Goal: Obtain resource: Download file/media

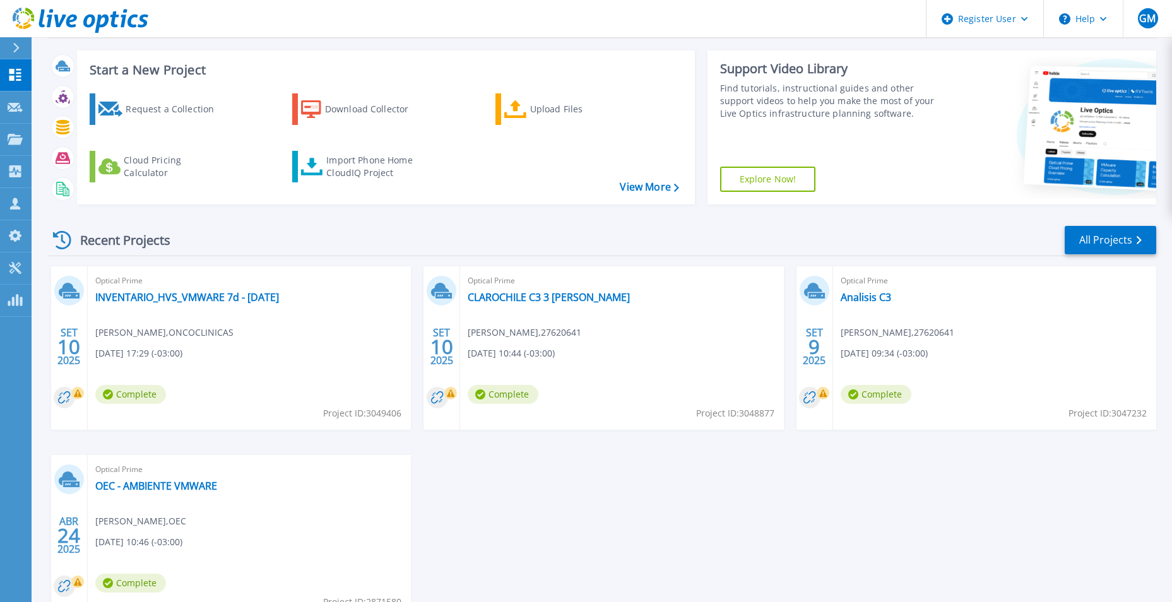
scroll to position [126, 0]
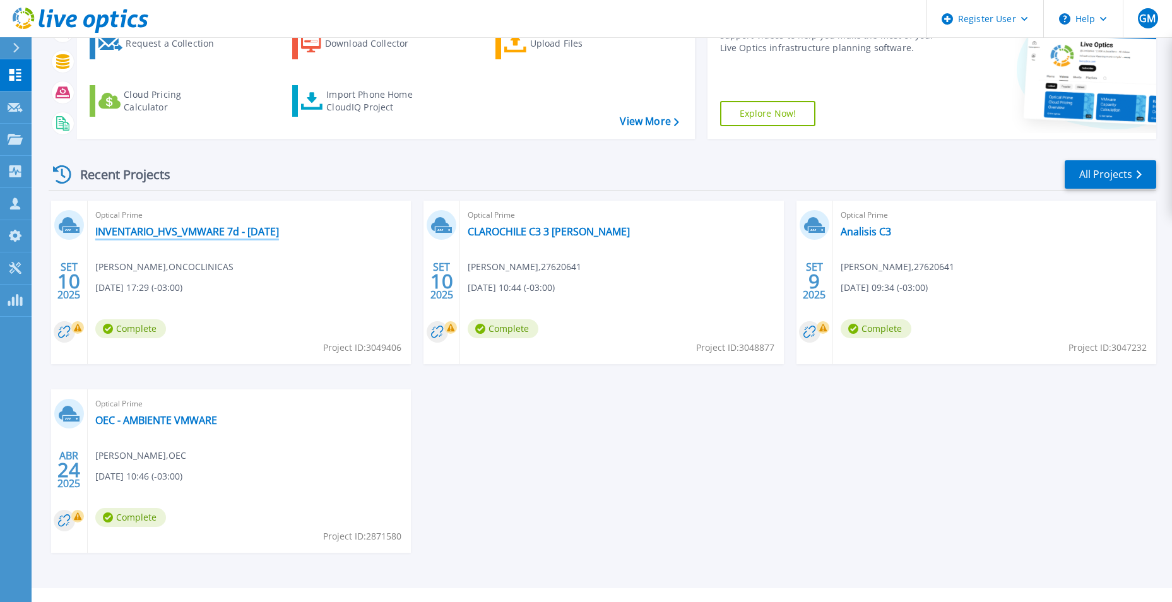
click at [163, 233] on link "INVENTARIO_HVS_VMWARE 7d - [DATE]" at bounding box center [187, 231] width 184 height 13
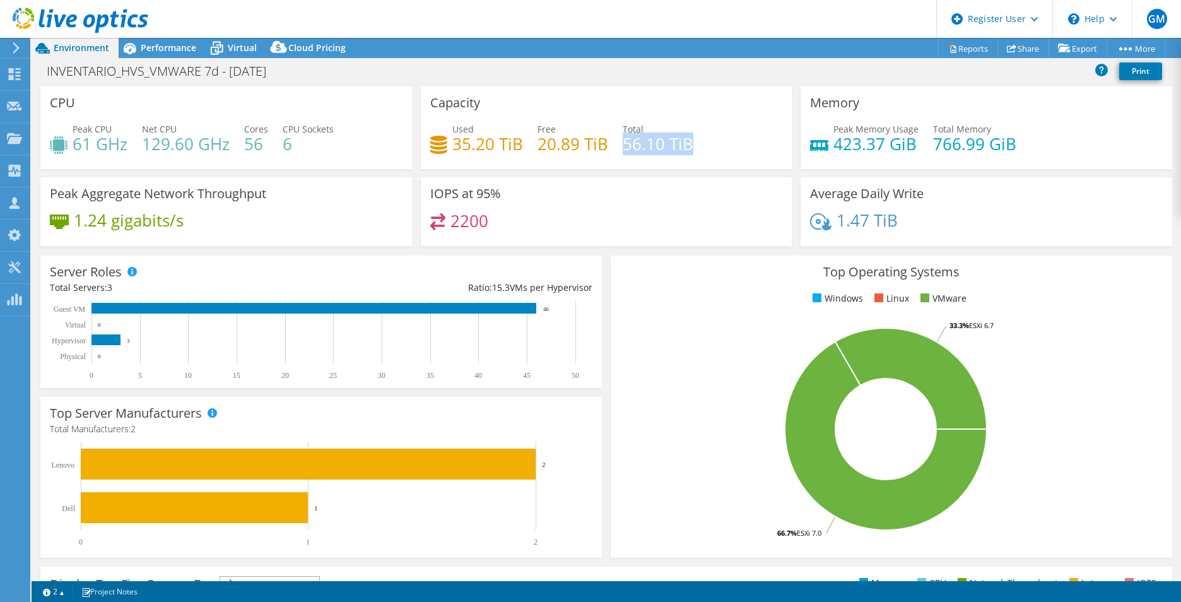
drag, startPoint x: 695, startPoint y: 152, endPoint x: 618, endPoint y: 150, distance: 77.6
click at [618, 150] on div "Used 35.20 TiB Free 20.89 TiB Total 56.10 TiB" at bounding box center [606, 142] width 353 height 41
click at [158, 39] on div "Performance" at bounding box center [162, 48] width 87 height 20
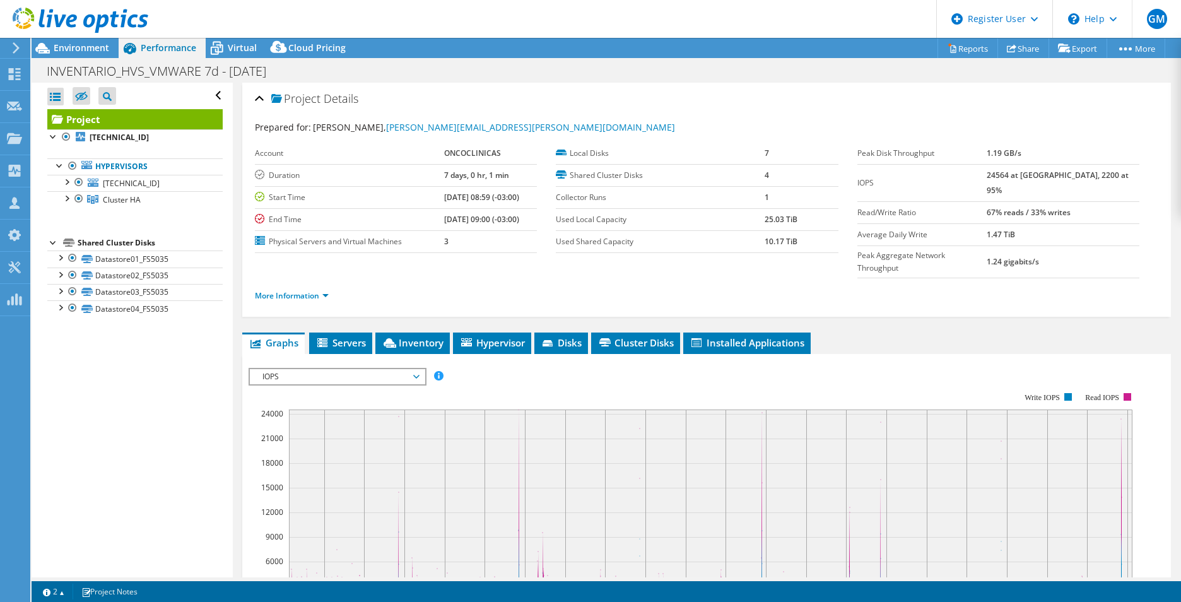
click at [210, 37] on header "GM Dell User [PERSON_NAME] [PERSON_NAME][EMAIL_ADDRESS][PERSON_NAME][DOMAIN_NAM…" at bounding box center [590, 19] width 1181 height 38
click at [219, 41] on icon at bounding box center [217, 48] width 22 height 22
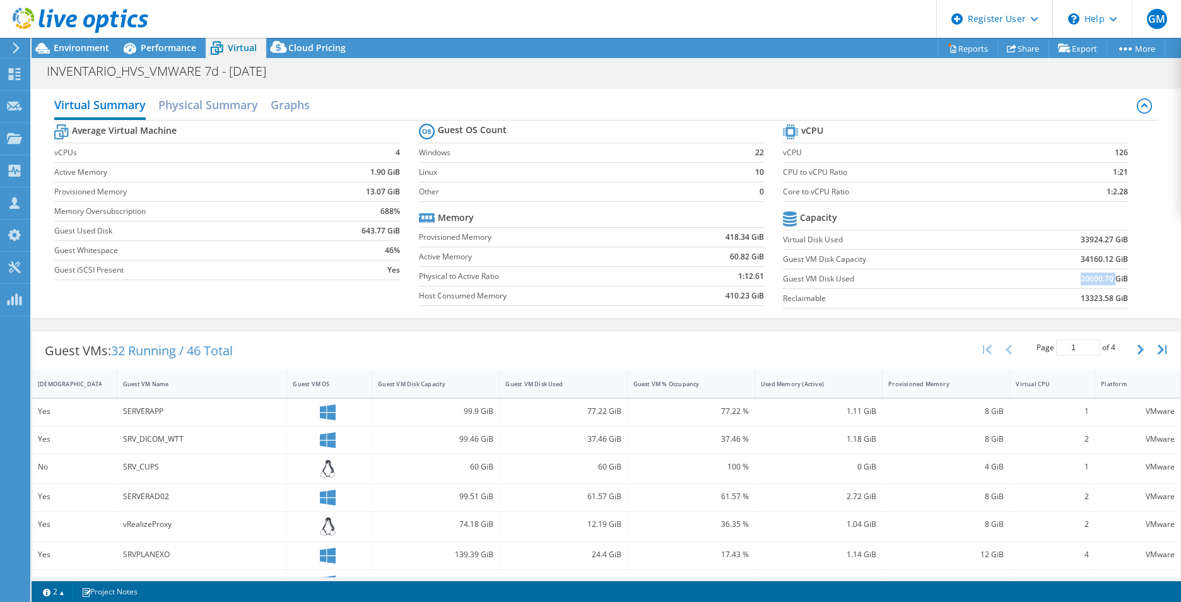
drag, startPoint x: 1071, startPoint y: 280, endPoint x: 1106, endPoint y: 282, distance: 35.4
click at [1106, 282] on td "20600.70 GiB" at bounding box center [1068, 279] width 119 height 20
click at [1103, 281] on b "20600.70 GiB" at bounding box center [1104, 279] width 47 height 13
click at [87, 53] on span "Environment" at bounding box center [82, 48] width 56 height 12
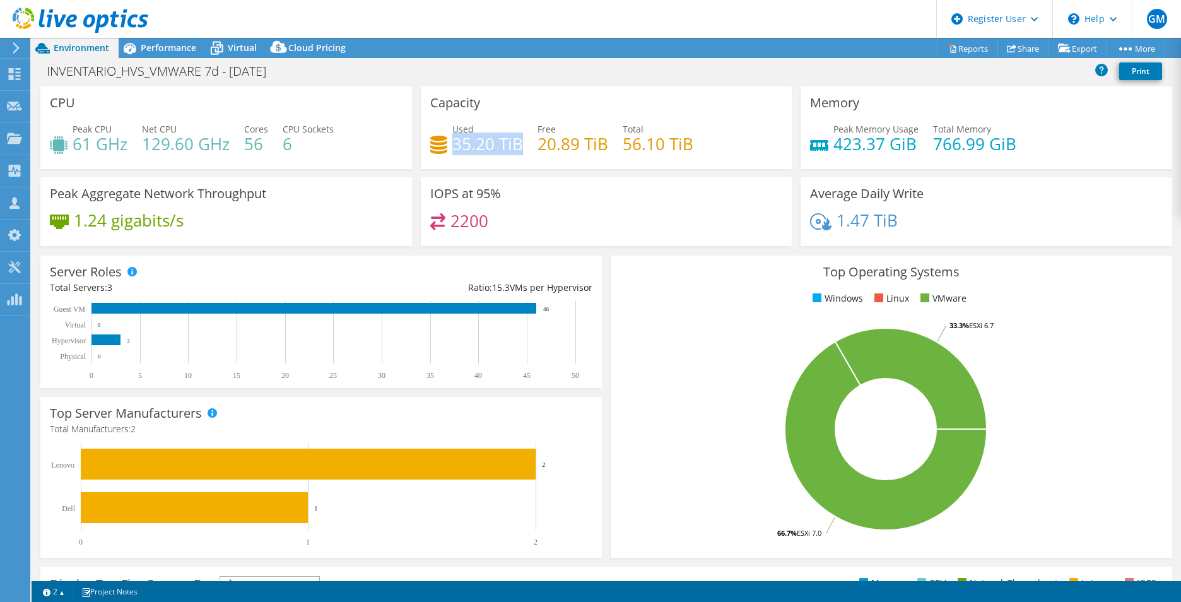
drag, startPoint x: 464, startPoint y: 149, endPoint x: 518, endPoint y: 153, distance: 54.4
click at [518, 151] on h4 "35.20 TiB" at bounding box center [487, 144] width 71 height 14
click at [240, 44] on span "Virtual" at bounding box center [242, 48] width 29 height 12
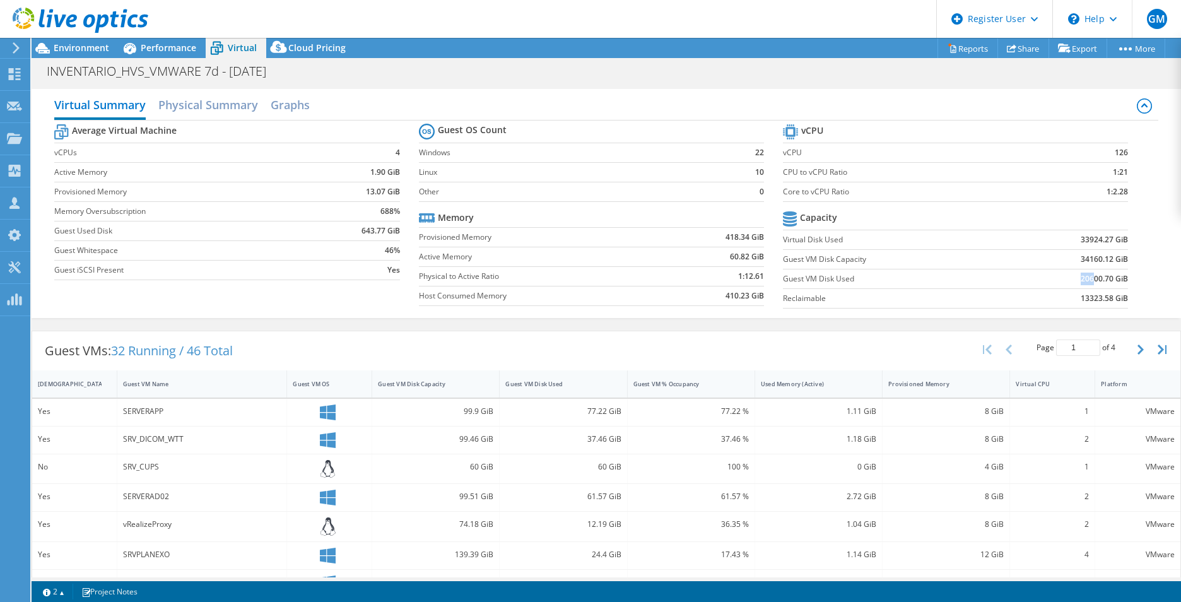
drag, startPoint x: 1064, startPoint y: 282, endPoint x: 1086, endPoint y: 279, distance: 22.3
click at [1086, 279] on td "20600.70 GiB" at bounding box center [1068, 279] width 119 height 20
drag, startPoint x: 1086, startPoint y: 279, endPoint x: 1055, endPoint y: 265, distance: 33.3
click at [1055, 265] on td "34160.12 GiB" at bounding box center [1068, 259] width 119 height 20
drag, startPoint x: 1061, startPoint y: 263, endPoint x: 1114, endPoint y: 253, distance: 53.3
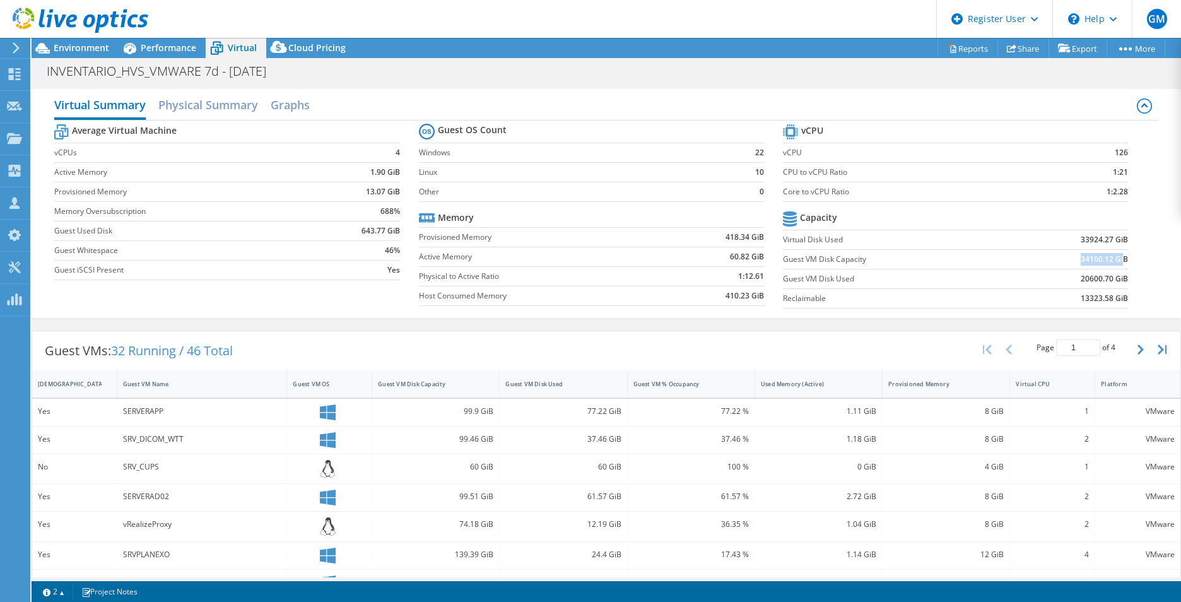
click at [1114, 253] on td "34160.12 GiB" at bounding box center [1068, 259] width 119 height 20
click at [1048, 262] on td "34160.12 GiB" at bounding box center [1068, 259] width 119 height 20
click at [163, 49] on span "Performance" at bounding box center [169, 48] width 56 height 12
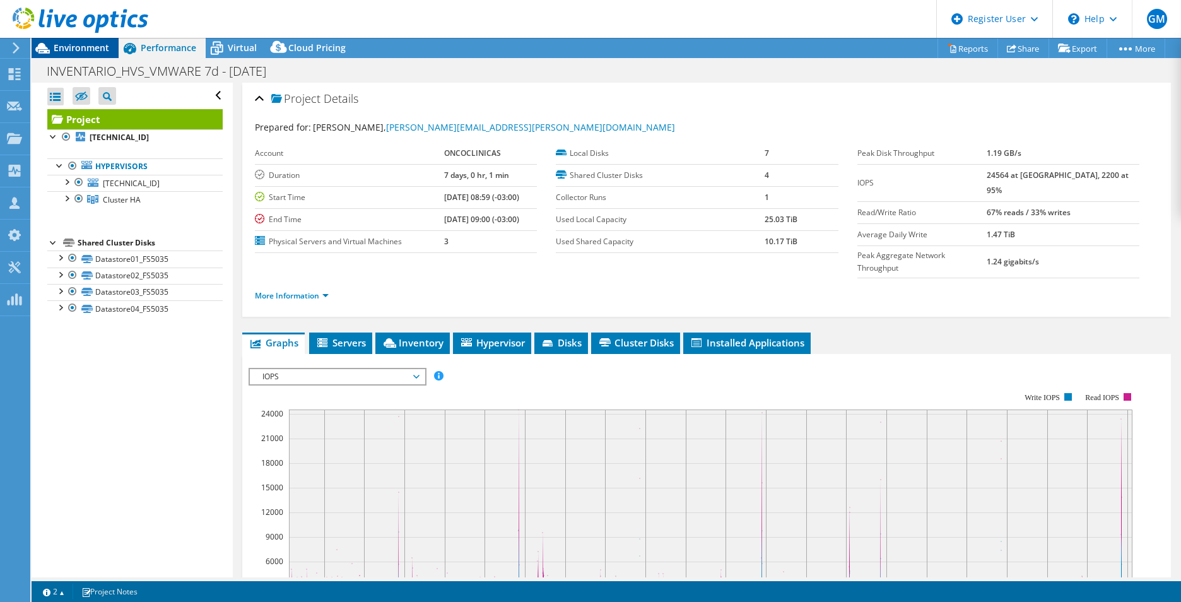
click at [95, 45] on span "Environment" at bounding box center [82, 48] width 56 height 12
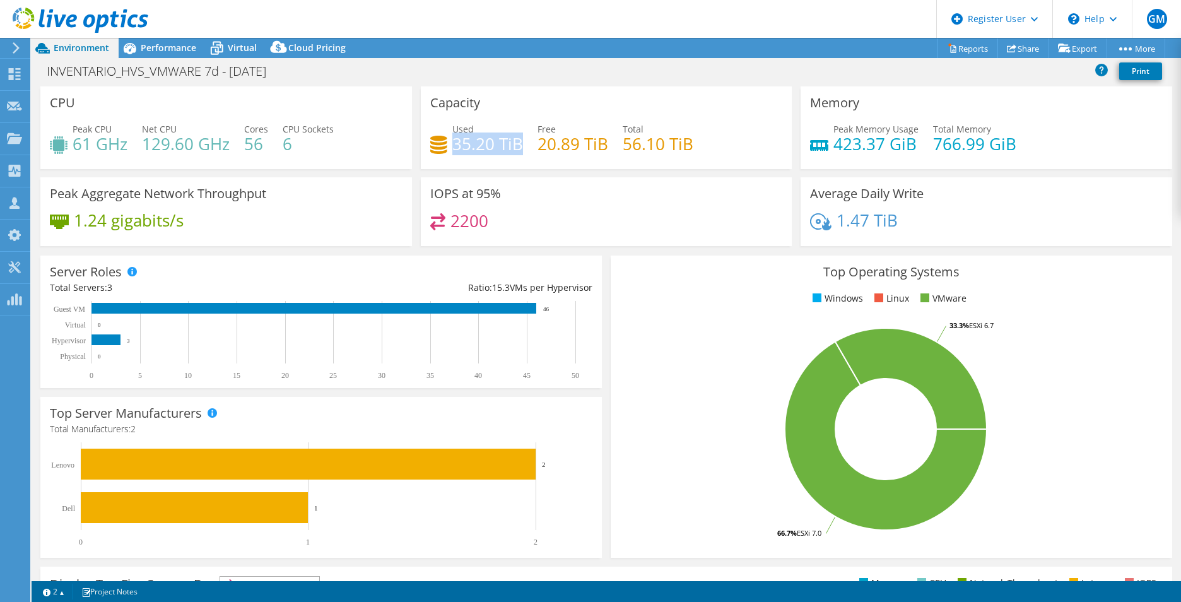
drag, startPoint x: 514, startPoint y: 148, endPoint x: 453, endPoint y: 147, distance: 61.2
click at [453, 147] on h4 "35.20 TiB" at bounding box center [487, 144] width 71 height 14
drag, startPoint x: 453, startPoint y: 147, endPoint x: 461, endPoint y: 148, distance: 8.3
click at [454, 147] on h4 "35.20 TiB" at bounding box center [487, 144] width 71 height 14
click at [476, 149] on h4 "35.20 TiB" at bounding box center [487, 144] width 71 height 14
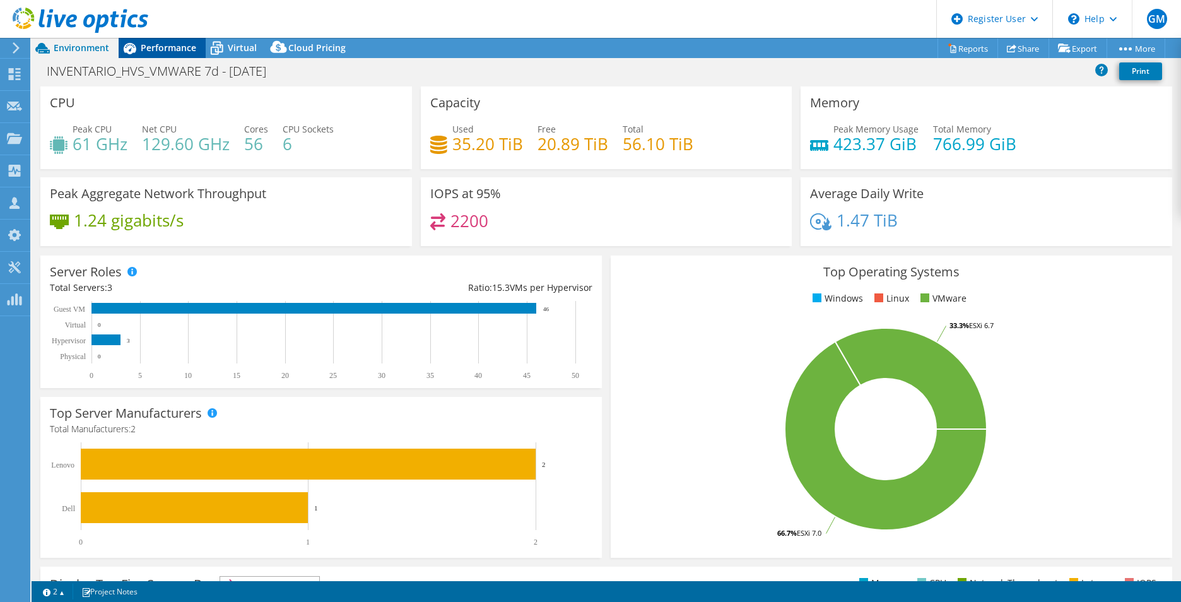
click at [170, 49] on span "Performance" at bounding box center [169, 48] width 56 height 12
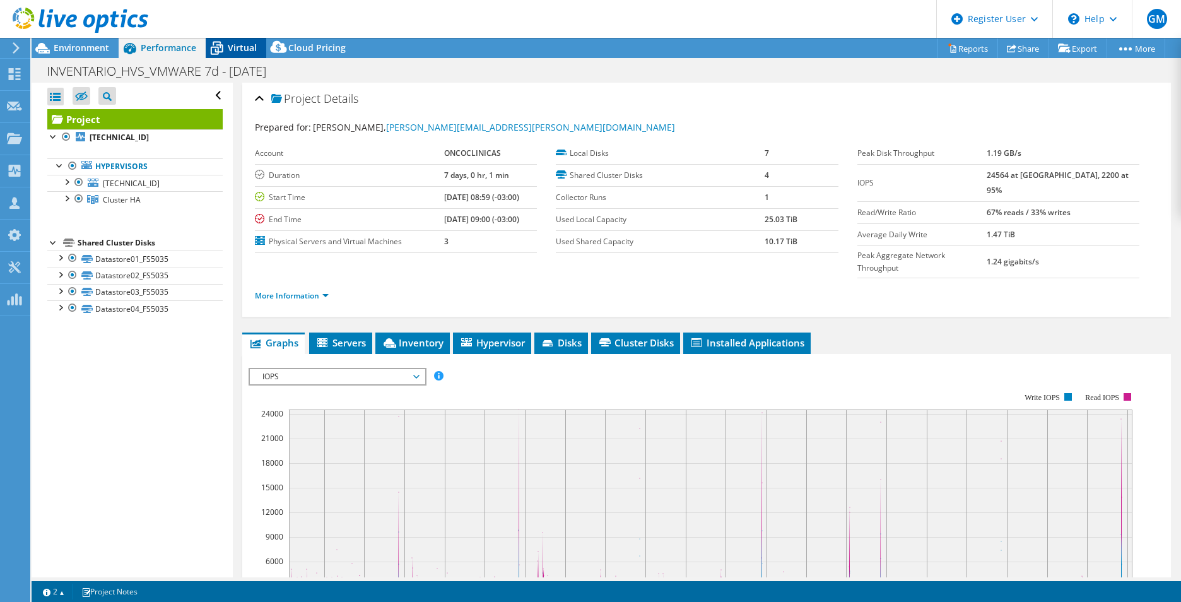
click at [226, 44] on icon at bounding box center [217, 48] width 22 height 22
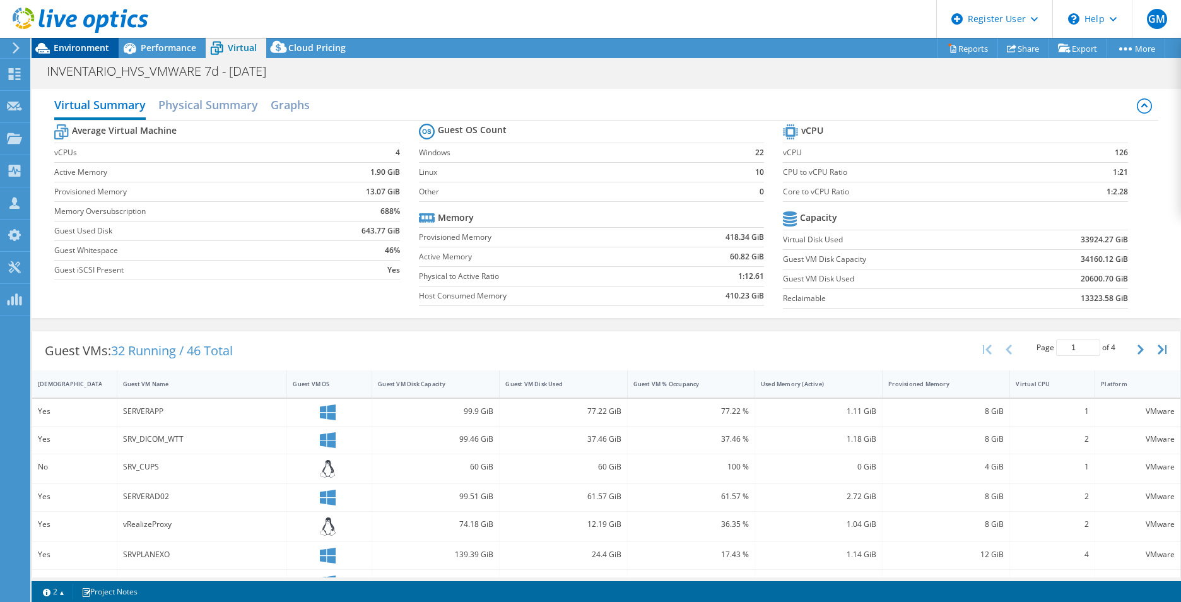
click at [83, 49] on span "Environment" at bounding box center [82, 48] width 56 height 12
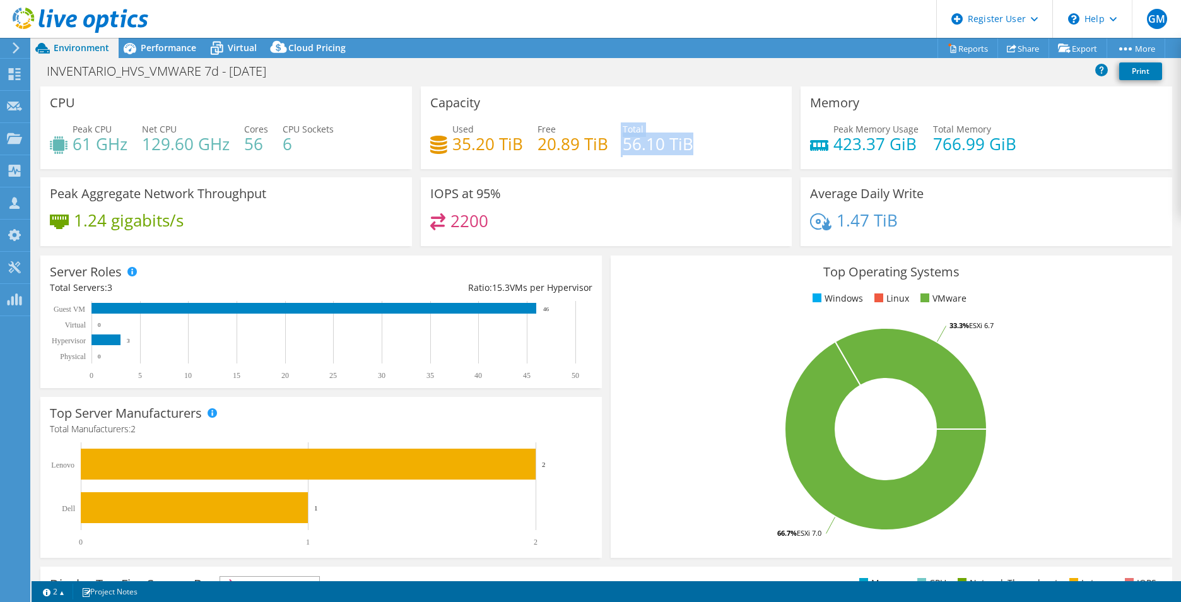
drag, startPoint x: 612, startPoint y: 150, endPoint x: 722, endPoint y: 146, distance: 110.5
click at [722, 146] on div "Used 35.20 TiB Free 20.89 TiB Total 56.10 TiB" at bounding box center [606, 142] width 353 height 41
drag, startPoint x: 696, startPoint y: 146, endPoint x: 620, endPoint y: 144, distance: 77.0
click at [620, 144] on div "Used 35.20 TiB Free 20.89 TiB Total 56.10 TiB" at bounding box center [606, 142] width 353 height 41
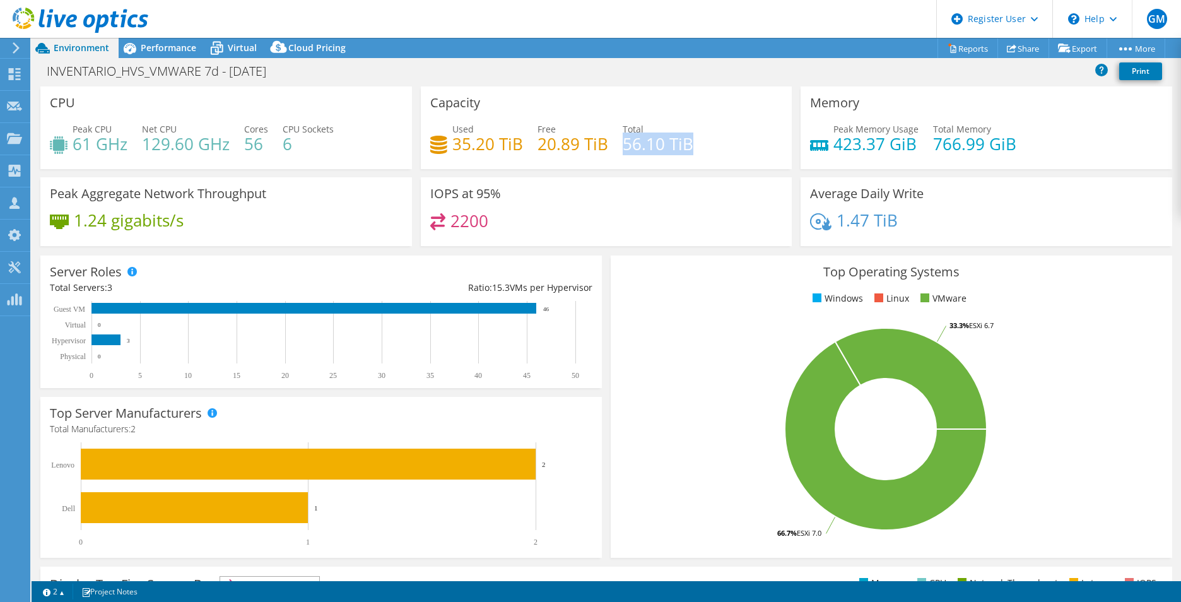
drag, startPoint x: 620, startPoint y: 144, endPoint x: 678, endPoint y: 153, distance: 59.3
click at [678, 151] on h4 "56.10 TiB" at bounding box center [658, 144] width 71 height 14
drag, startPoint x: 711, startPoint y: 141, endPoint x: 621, endPoint y: 151, distance: 90.8
click at [621, 151] on div "Used 35.20 TiB Free 20.89 TiB Total 56.10 TiB" at bounding box center [606, 142] width 353 height 41
drag, startPoint x: 621, startPoint y: 151, endPoint x: 674, endPoint y: 135, distance: 56.1
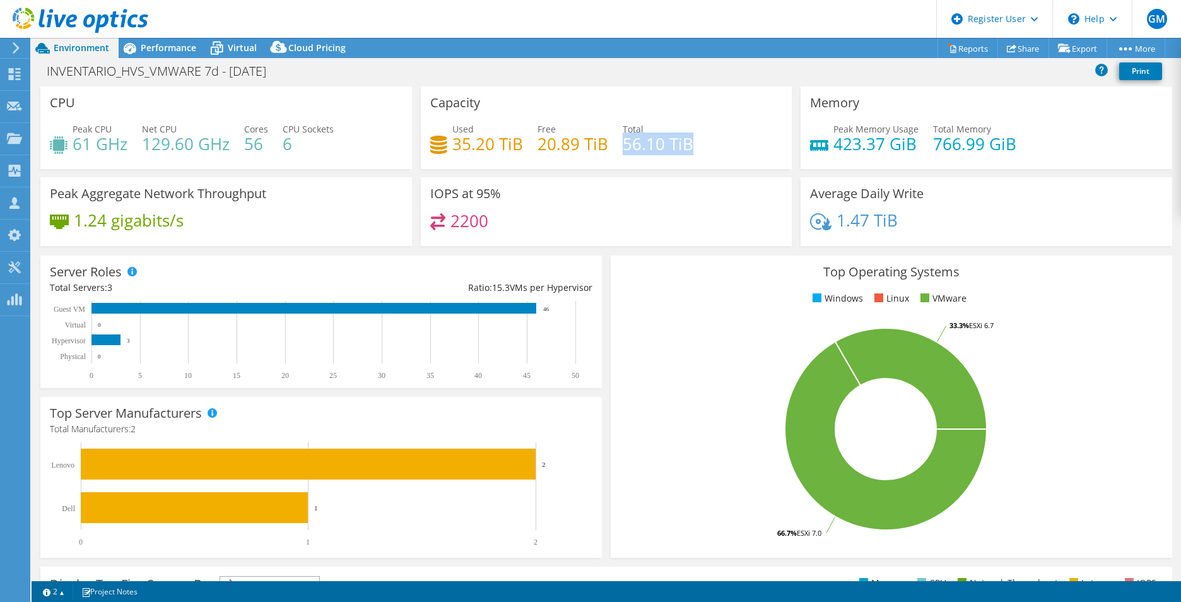
click at [674, 137] on h4 "56.10 TiB" at bounding box center [658, 144] width 71 height 14
drag, startPoint x: 693, startPoint y: 146, endPoint x: 614, endPoint y: 149, distance: 79.5
click at [613, 149] on div "Used 35.20 TiB Free 20.89 TiB Total 56.10 TiB" at bounding box center [606, 142] width 353 height 41
click at [623, 150] on h4 "56.10 TiB" at bounding box center [658, 144] width 71 height 14
click at [685, 180] on div "IOPS at 95% 2200" at bounding box center [607, 211] width 372 height 69
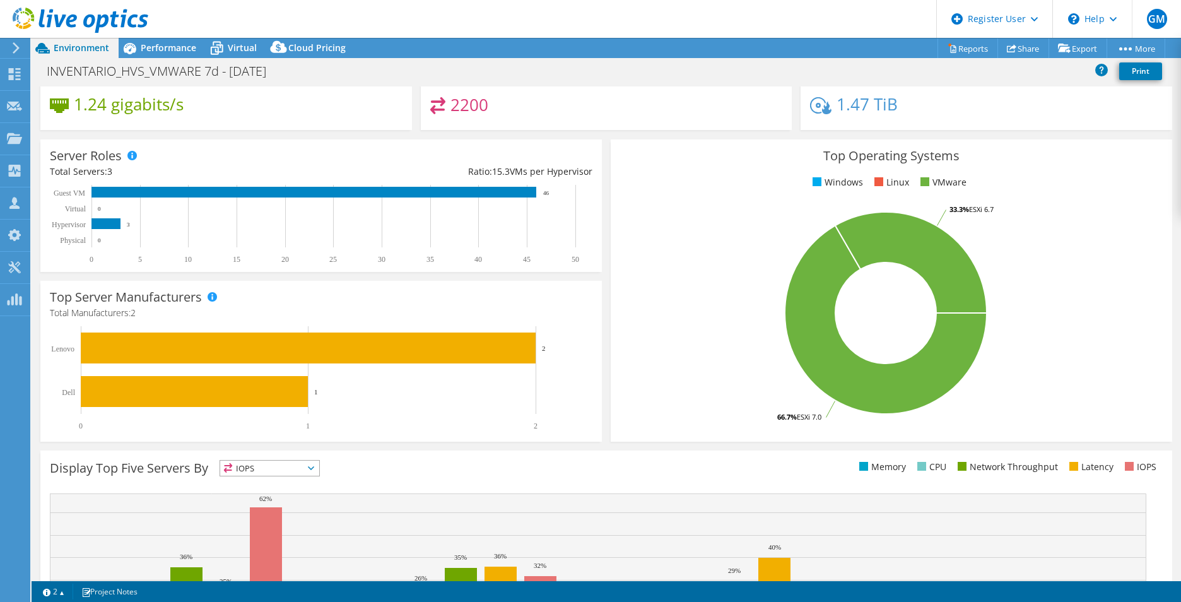
scroll to position [126, 0]
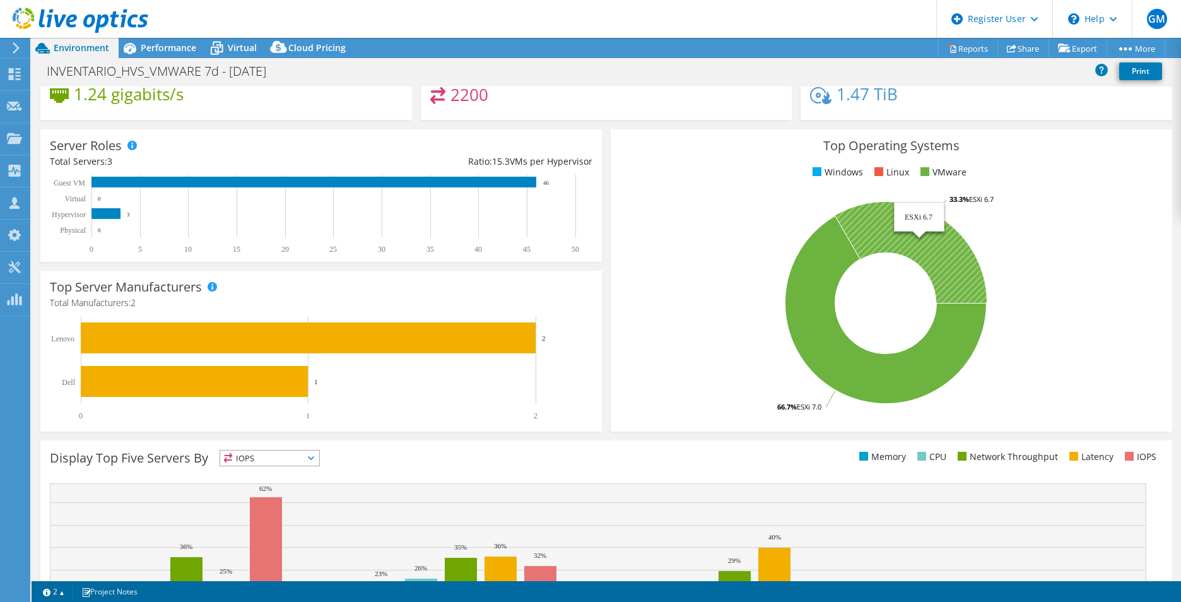
drag, startPoint x: 1001, startPoint y: 199, endPoint x: 974, endPoint y: 197, distance: 26.6
click at [974, 197] on icon "66.7% ESXi 7.0 33.3% ESXi 6.7" at bounding box center [885, 302] width 531 height 221
click at [190, 40] on div "Performance" at bounding box center [162, 48] width 87 height 20
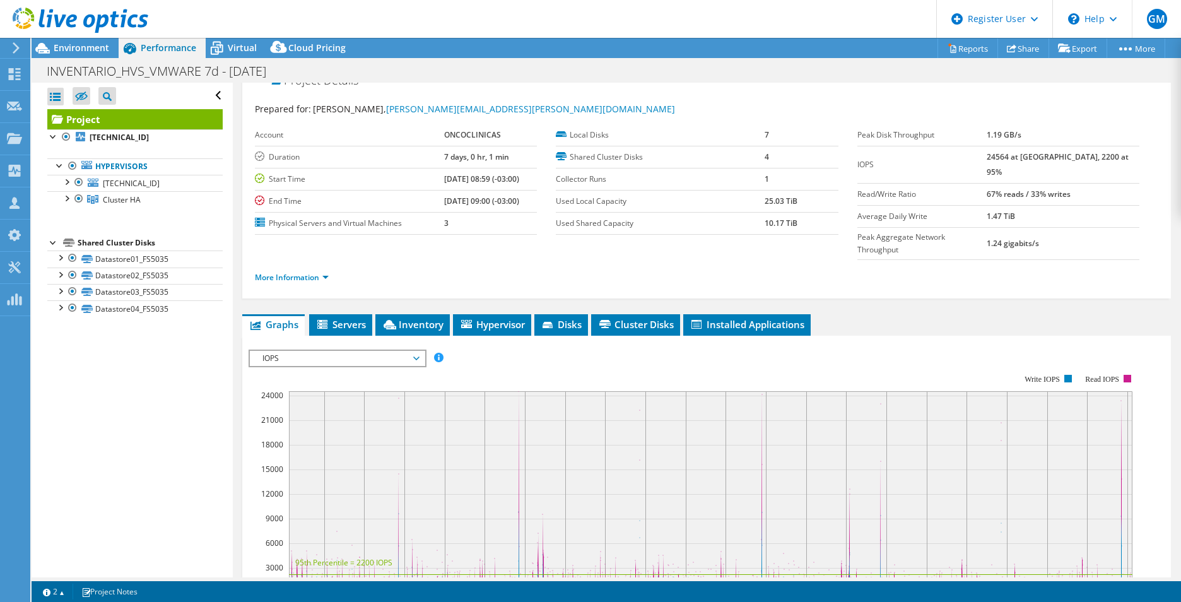
scroll to position [0, 0]
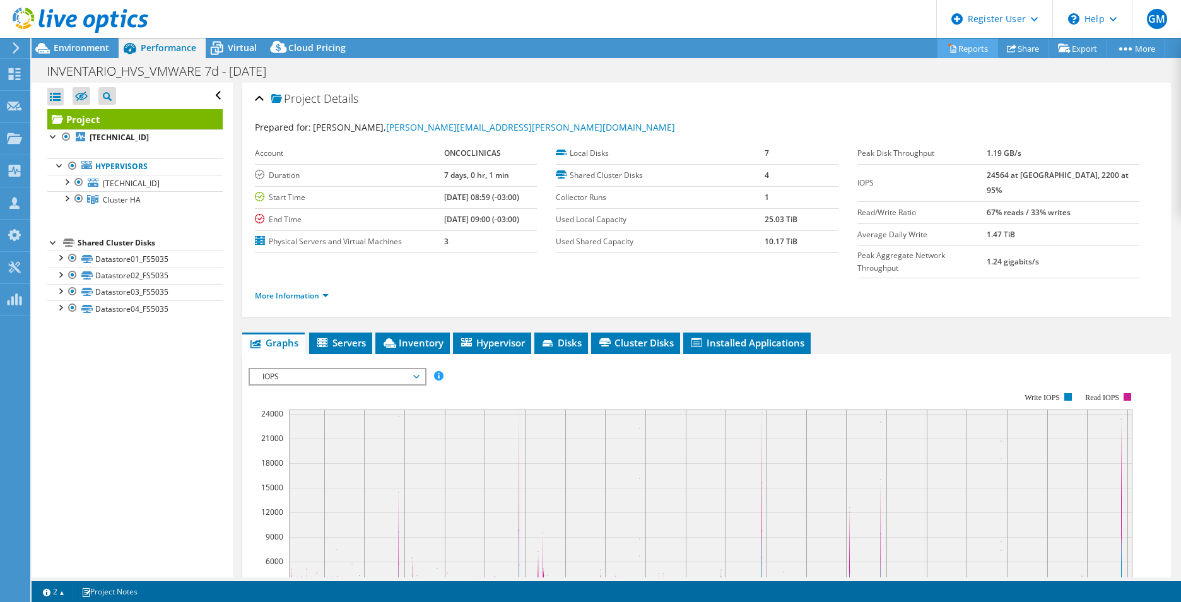
click at [948, 50] on icon at bounding box center [952, 48] width 9 height 9
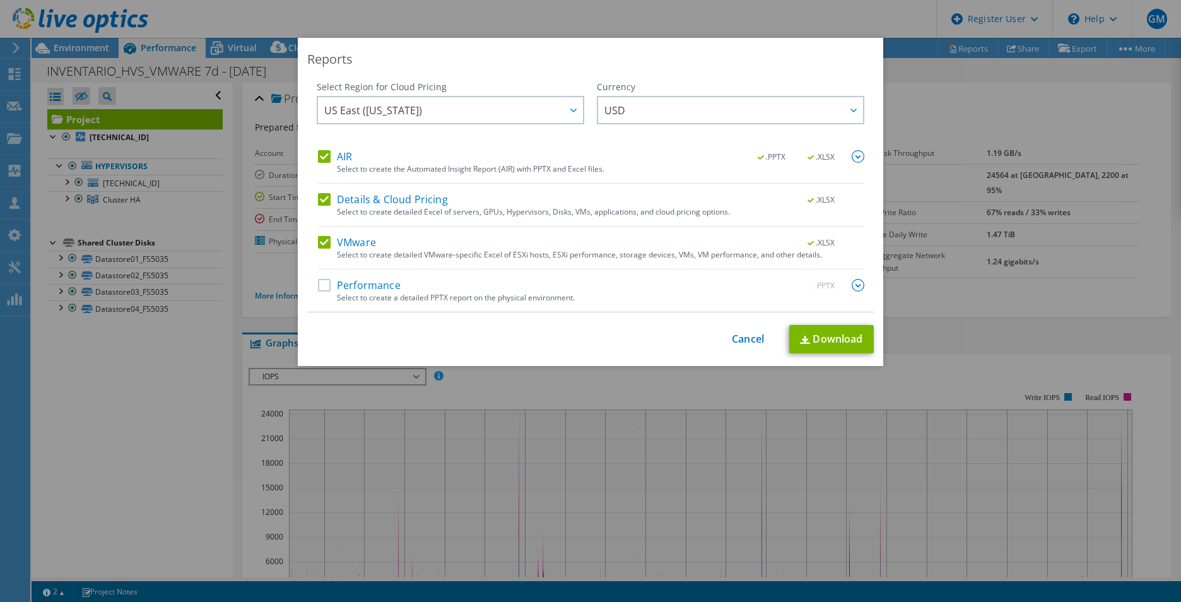
click at [324, 155] on label "AIR" at bounding box center [335, 156] width 34 height 13
click at [0, 0] on input "AIR" at bounding box center [0, 0] width 0 height 0
click at [321, 198] on label "Details & Cloud Pricing" at bounding box center [383, 199] width 130 height 13
click at [0, 0] on input "Details & Cloud Pricing" at bounding box center [0, 0] width 0 height 0
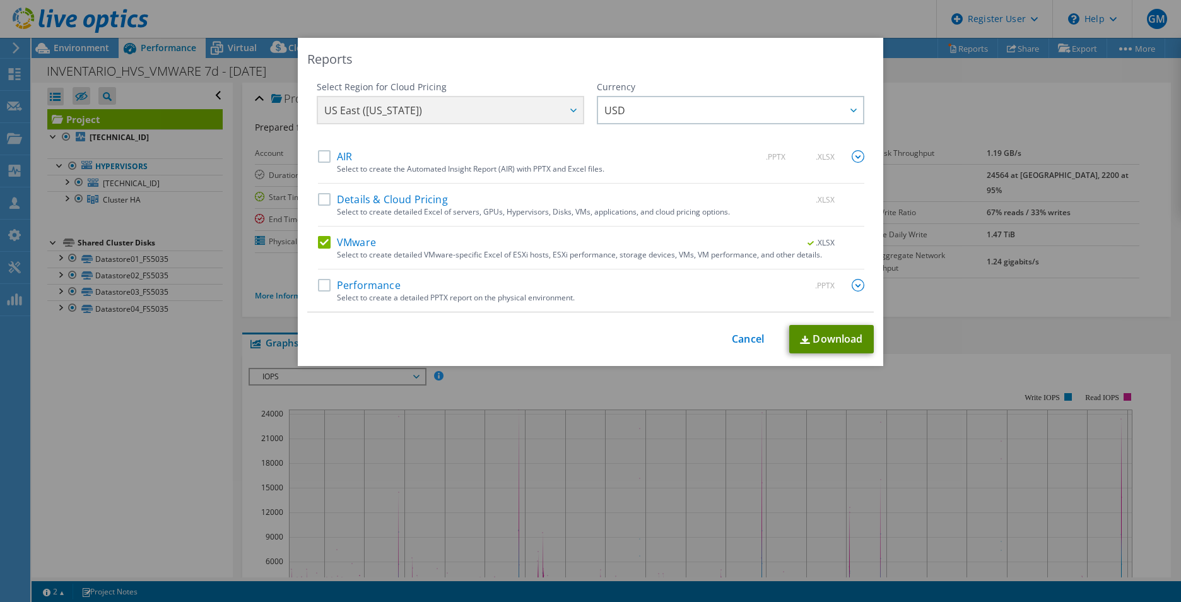
click at [837, 336] on link "Download" at bounding box center [831, 339] width 85 height 28
